Goal: Entertainment & Leisure: Consume media (video, audio)

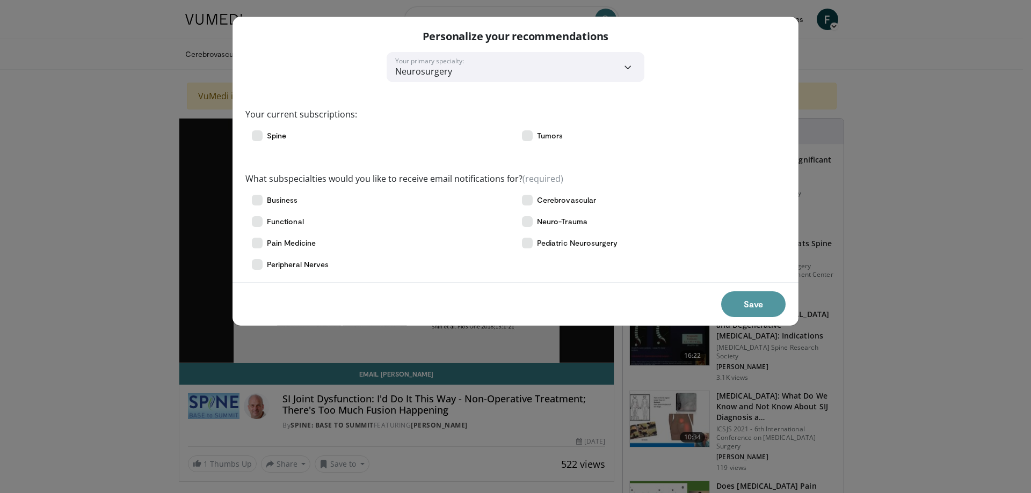
click at [746, 308] on button "Save" at bounding box center [753, 305] width 64 height 26
click at [746, 308] on div "Save" at bounding box center [515, 303] width 566 height 43
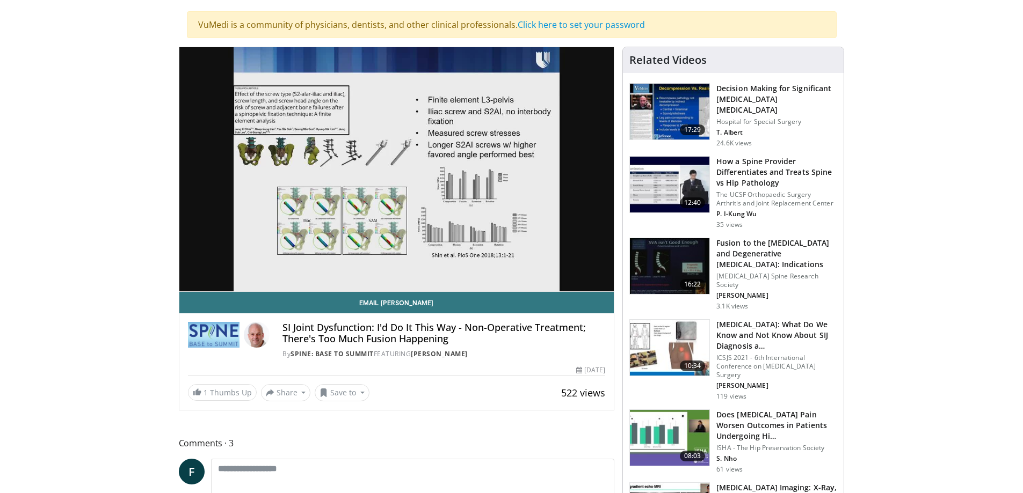
scroll to position [54, 0]
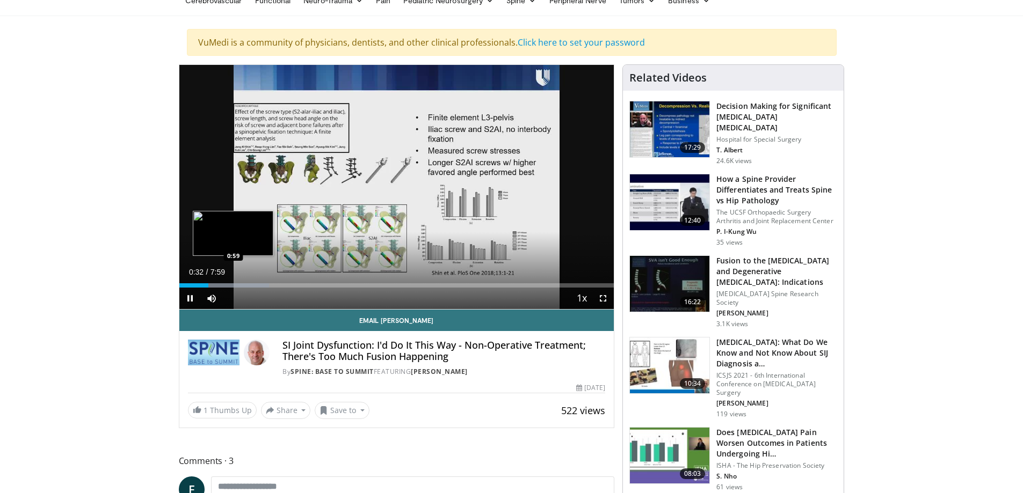
click at [234, 284] on div "Progress Bar" at bounding box center [225, 286] width 88 height 4
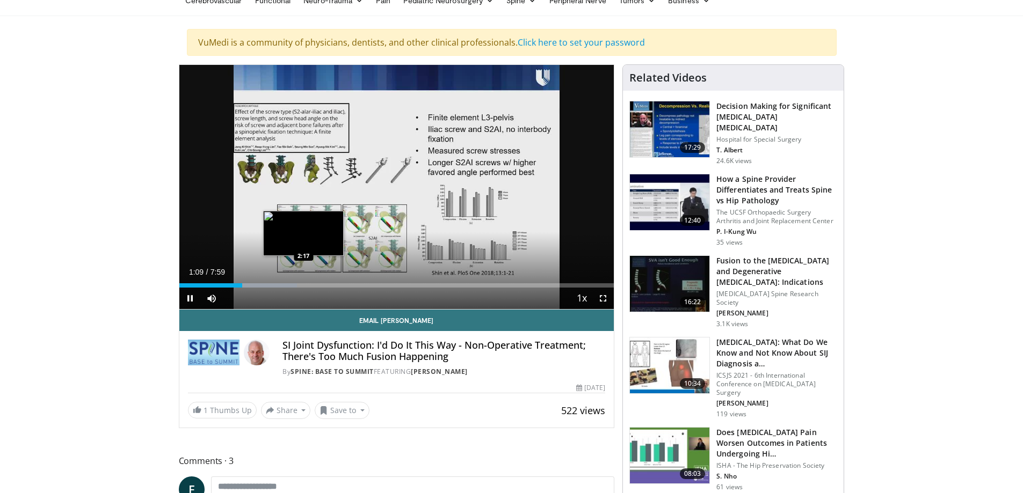
click at [303, 287] on div "Loaded : 27.14% 1:09 2:17" at bounding box center [396, 286] width 435 height 4
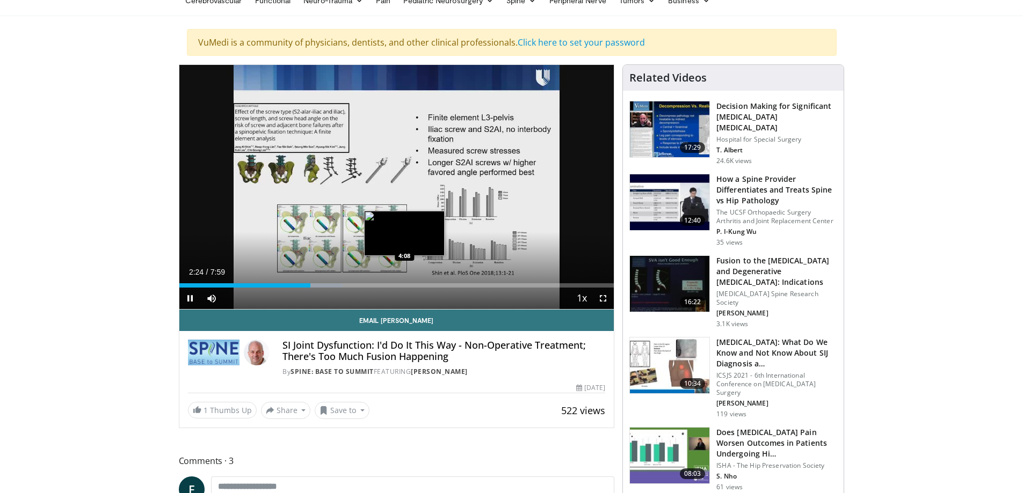
click at [404, 284] on div "Loaded : 37.58% 2:24 4:08" at bounding box center [396, 286] width 435 height 4
